Goal: Information Seeking & Learning: Learn about a topic

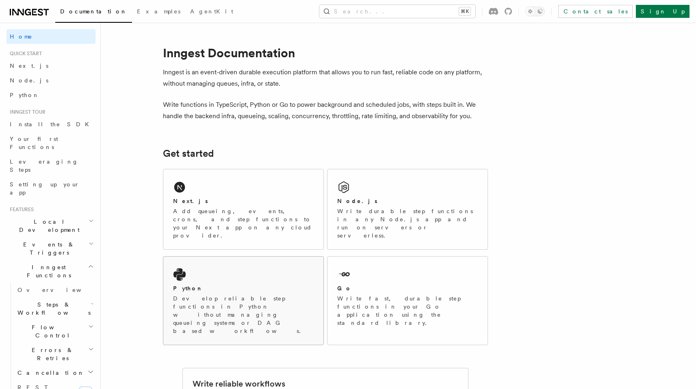
click at [278, 284] on div "Python" at bounding box center [243, 288] width 141 height 9
click at [137, 12] on span "Examples" at bounding box center [158, 11] width 43 height 7
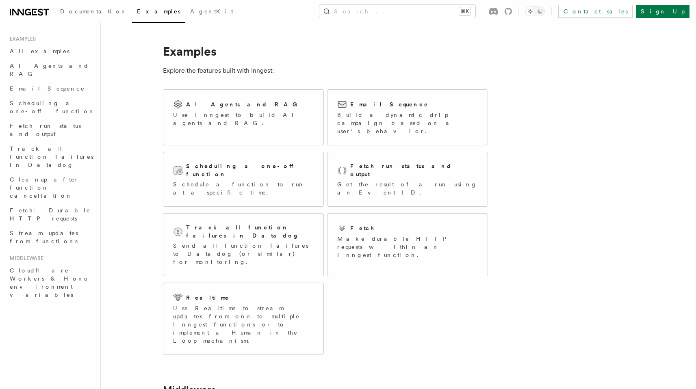
scroll to position [126, 0]
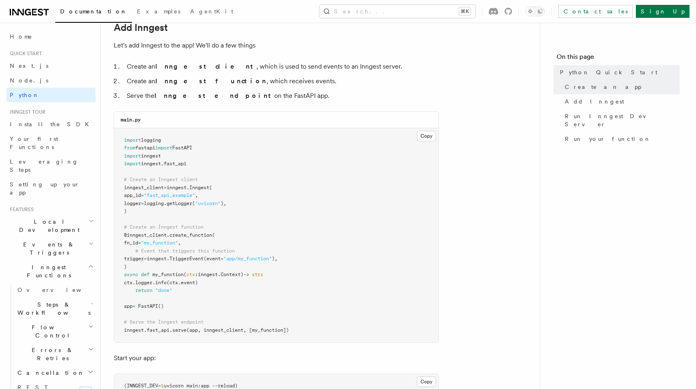
scroll to position [499, 0]
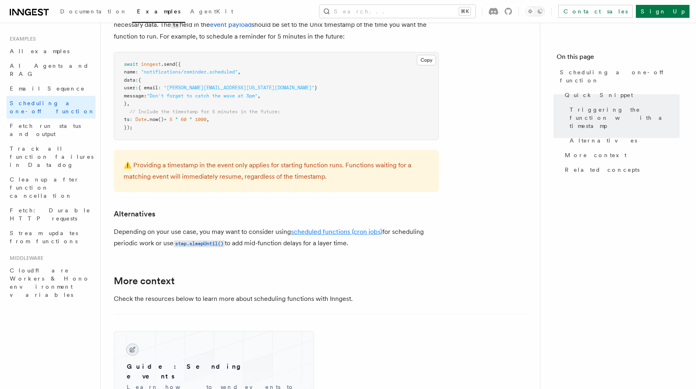
scroll to position [507, 0]
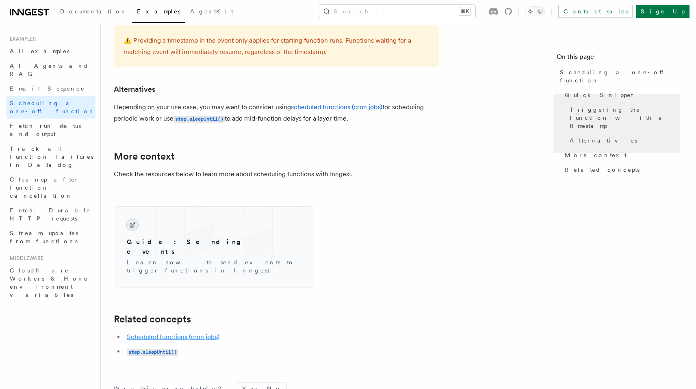
click at [200, 333] on link "Scheduled functions (cron jobs)" at bounding box center [173, 337] width 93 height 8
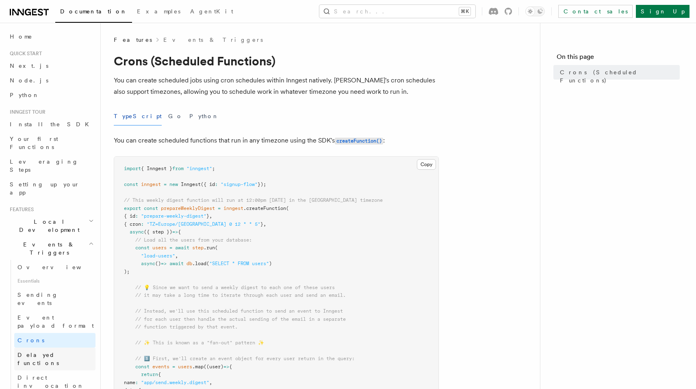
click at [48, 348] on link "Delayed functions" at bounding box center [54, 359] width 81 height 23
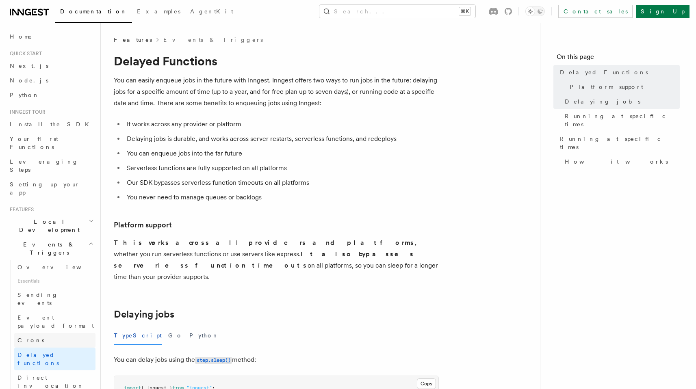
click at [58, 333] on link "Crons" at bounding box center [54, 340] width 81 height 15
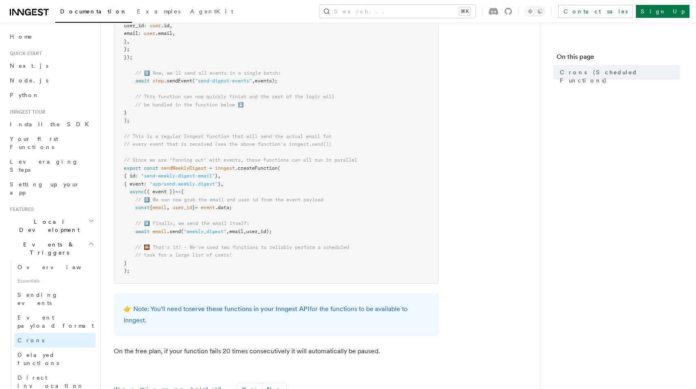
scroll to position [389, 0]
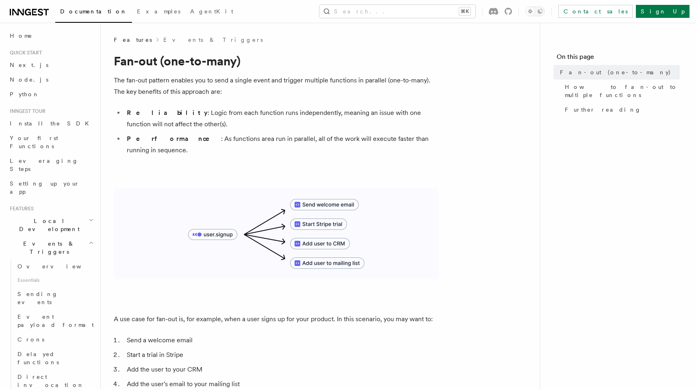
scroll to position [2, 0]
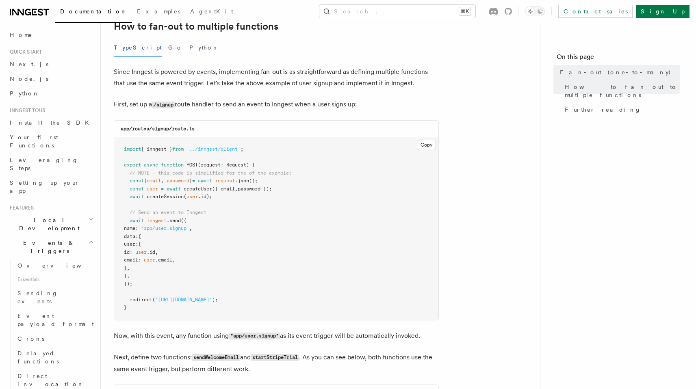
scroll to position [429, 0]
drag, startPoint x: 154, startPoint y: 217, endPoint x: 205, endPoint y: 214, distance: 51.3
click at [192, 224] on span "name : 'app/user.signup' ," at bounding box center [158, 227] width 68 height 6
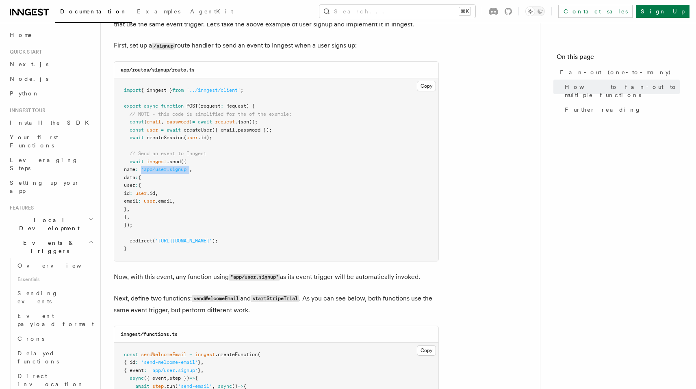
scroll to position [527, 0]
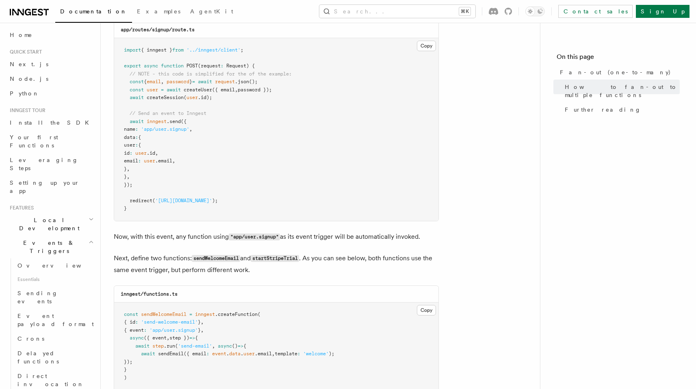
click at [208, 178] on pre "import { inngest } from '../inngest/client' ; export async function POST (reque…" at bounding box center [276, 129] width 324 height 183
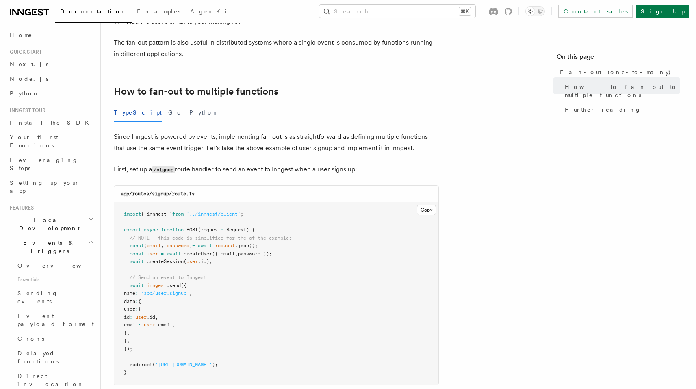
scroll to position [283, 0]
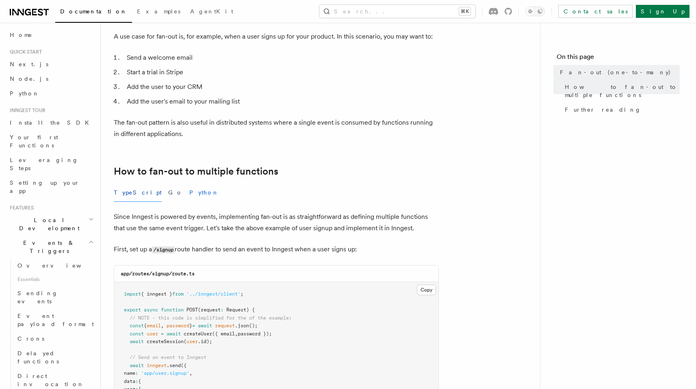
click at [189, 188] on button "Python" at bounding box center [204, 193] width 30 height 18
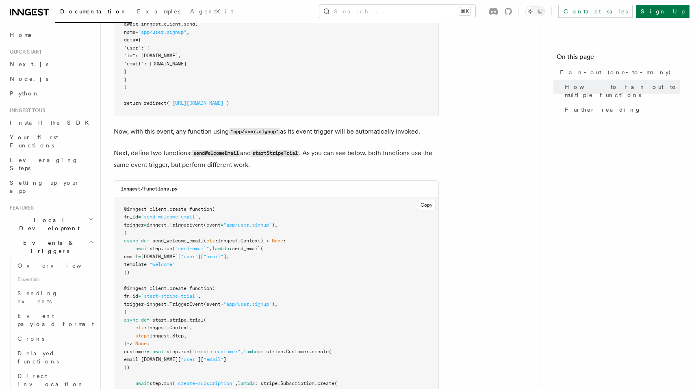
scroll to position [687, 0]
